Goal: Task Accomplishment & Management: Manage account settings

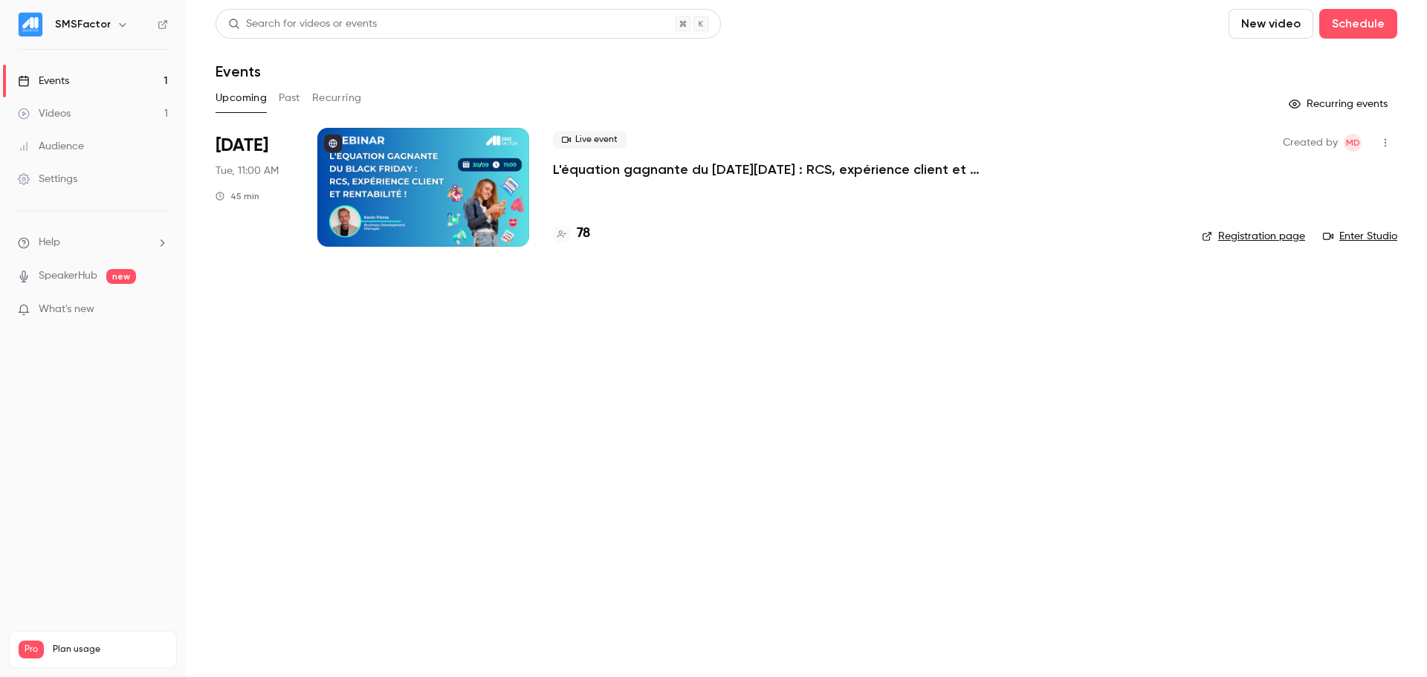
click at [585, 175] on p "L'équation gagnante du [DATE][DATE] : RCS, expérience client et rentabilité !" at bounding box center [776, 170] width 446 height 18
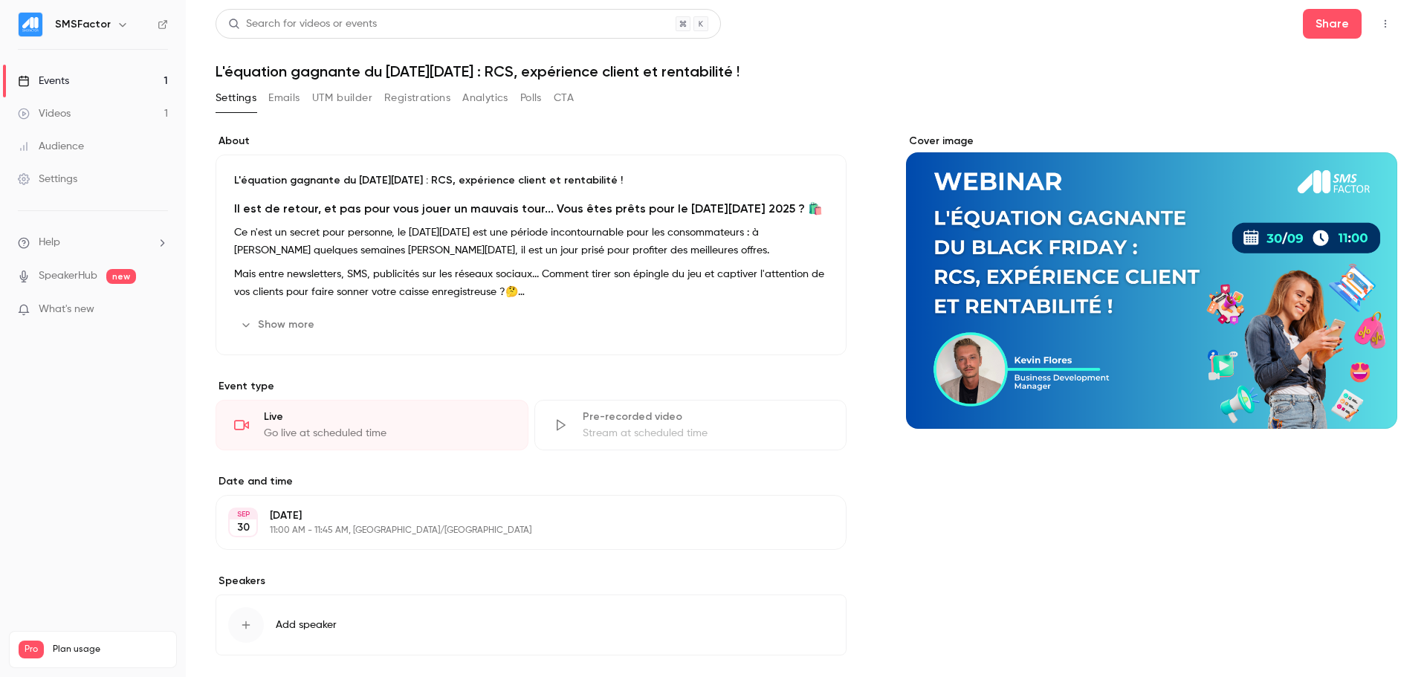
click at [360, 103] on button "UTM builder" at bounding box center [342, 98] width 60 height 24
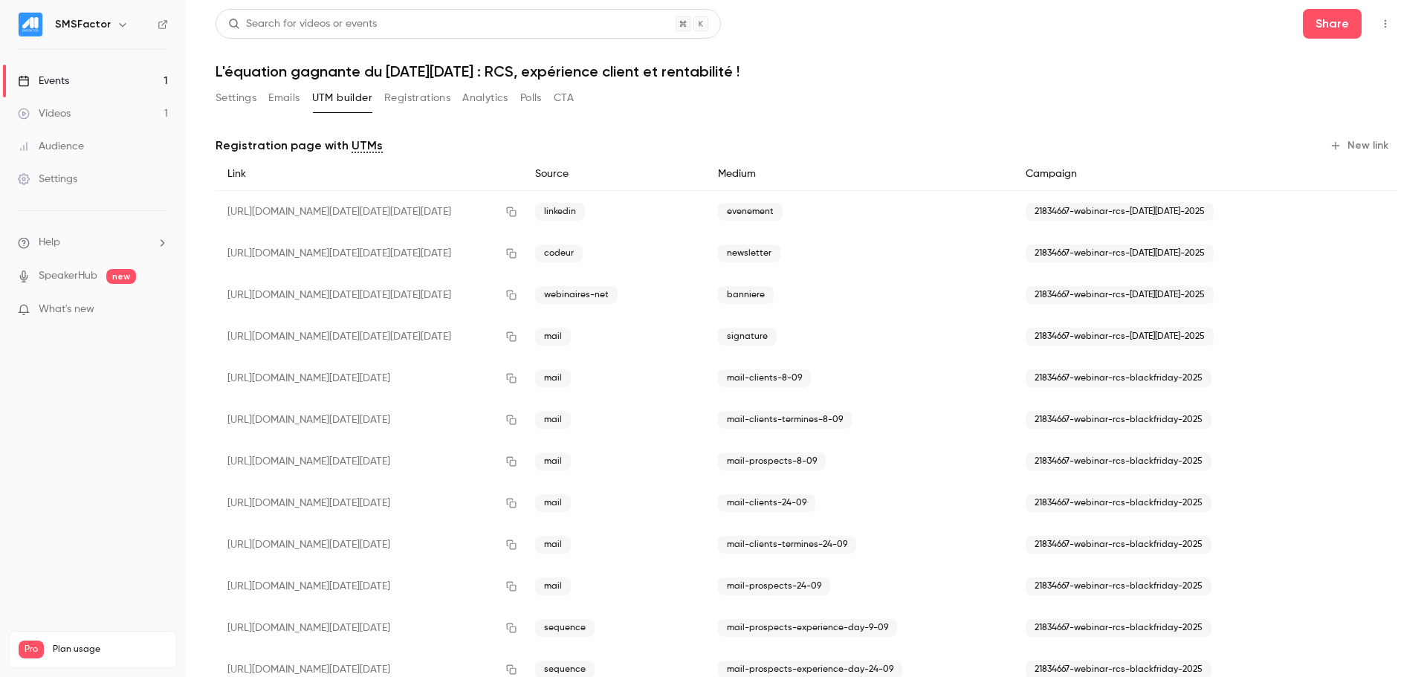
click at [421, 105] on button "Registrations" at bounding box center [417, 98] width 66 height 24
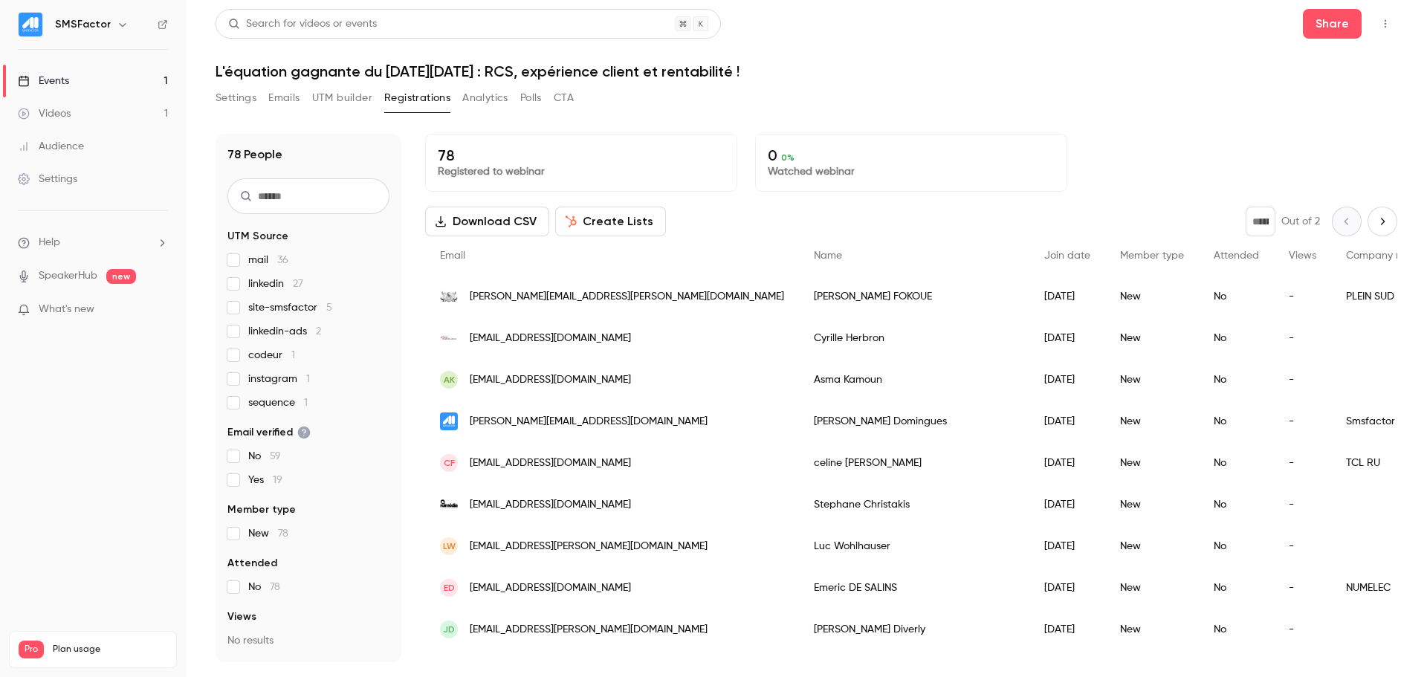
click at [257, 401] on span "sequence 1" at bounding box center [277, 403] width 59 height 15
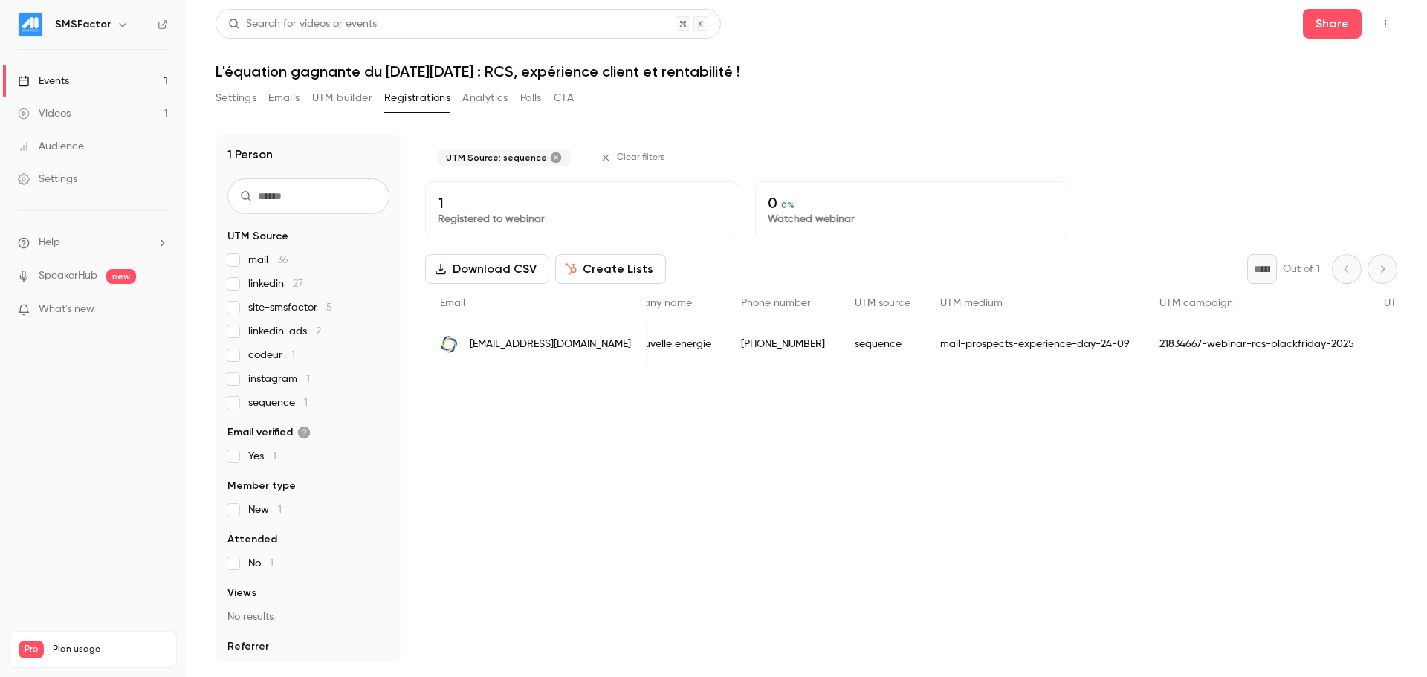
scroll to position [0, 502]
